Goal: Entertainment & Leisure: Consume media (video, audio)

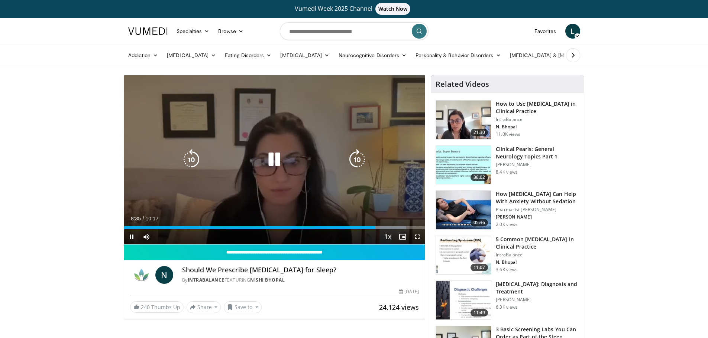
click at [193, 159] on icon "Video Player" at bounding box center [191, 159] width 21 height 21
click at [192, 161] on icon "Video Player" at bounding box center [191, 159] width 21 height 21
click at [275, 160] on icon "Video Player" at bounding box center [274, 159] width 21 height 21
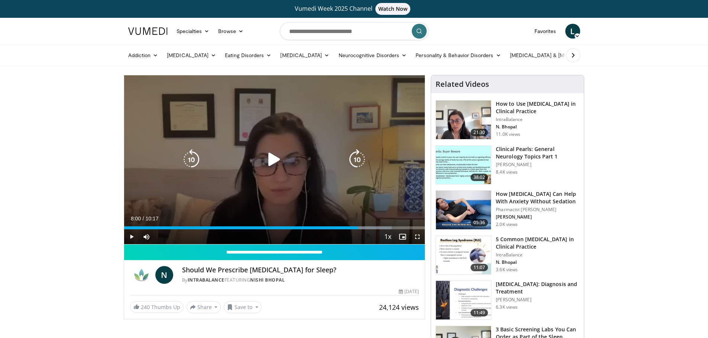
click at [272, 159] on icon "Video Player" at bounding box center [274, 159] width 21 height 21
click at [277, 161] on icon "Video Player" at bounding box center [274, 159] width 21 height 21
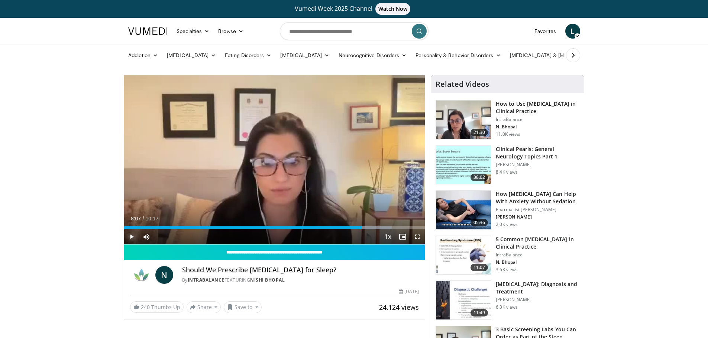
click at [129, 237] on span "Video Player" at bounding box center [131, 237] width 15 height 15
click at [417, 240] on span "Video Player" at bounding box center [417, 237] width 15 height 15
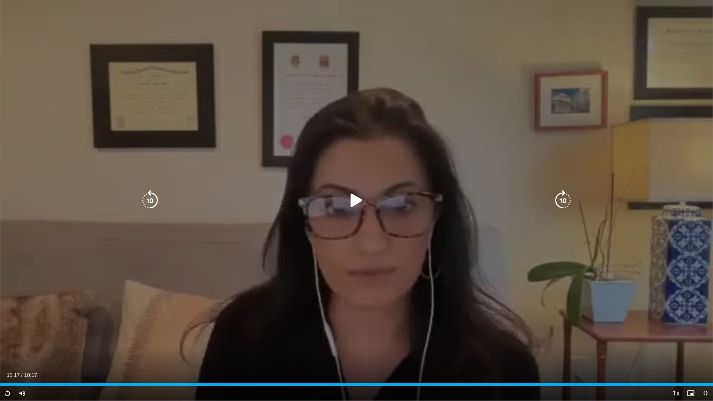
click at [358, 197] on icon "Video Player" at bounding box center [356, 200] width 21 height 21
